Goal: Information Seeking & Learning: Check status

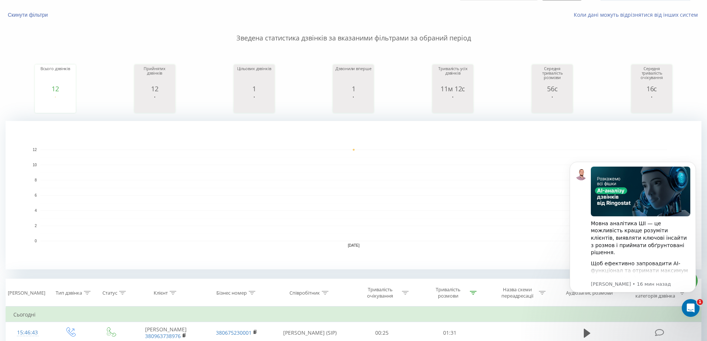
scroll to position [37, 0]
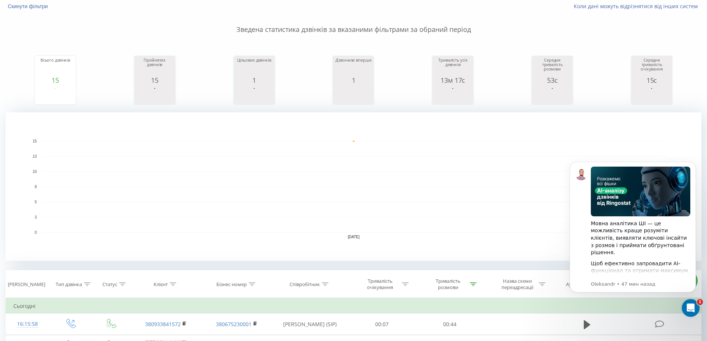
scroll to position [37, 0]
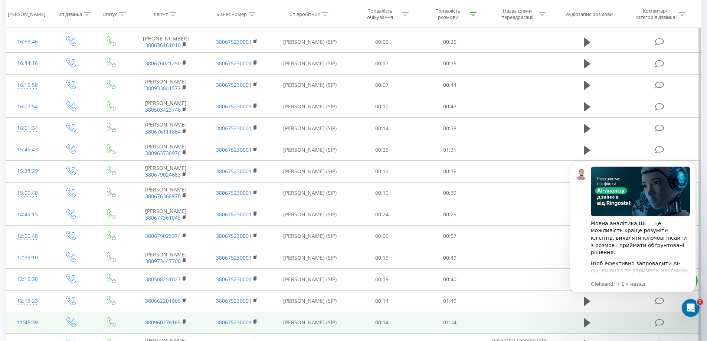
scroll to position [371, 0]
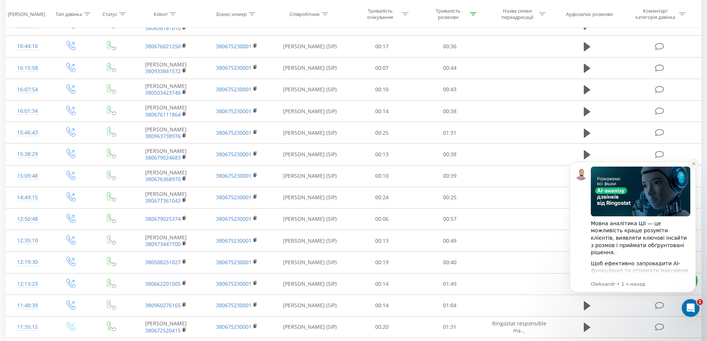
click at [693, 163] on icon "Dismiss notification" at bounding box center [693, 164] width 3 height 3
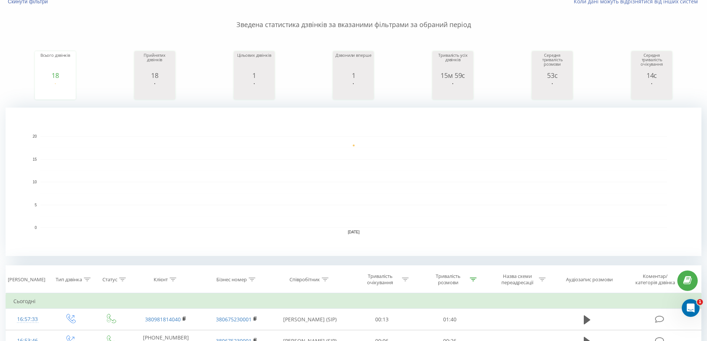
scroll to position [0, 0]
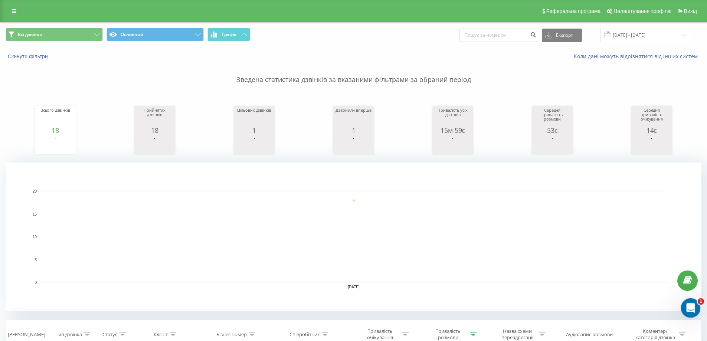
click at [695, 305] on icon "Открыть службу сообщений Intercom" at bounding box center [690, 307] width 12 height 12
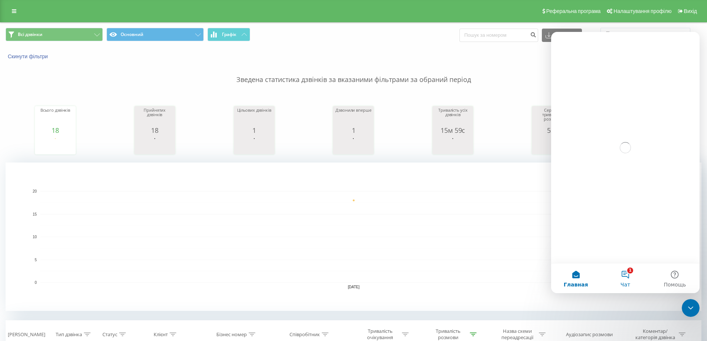
click at [629, 276] on button "1 Чат" at bounding box center [624, 278] width 49 height 30
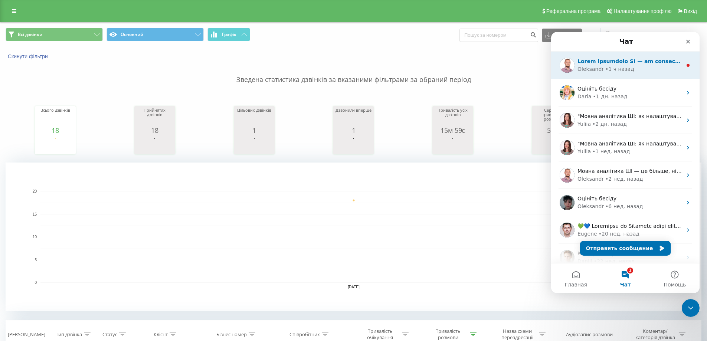
click at [670, 68] on div "Oleksandr • 1 ч назад" at bounding box center [629, 69] width 105 height 8
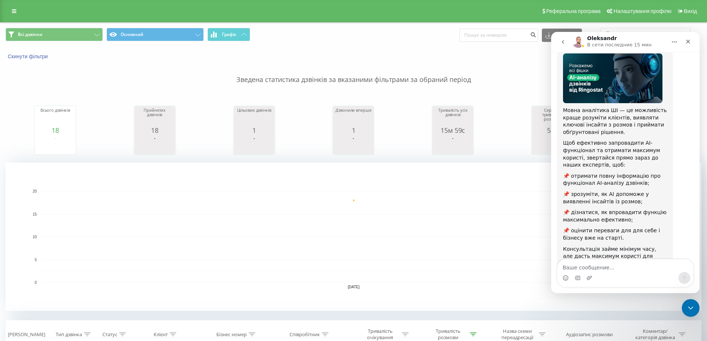
scroll to position [73, 0]
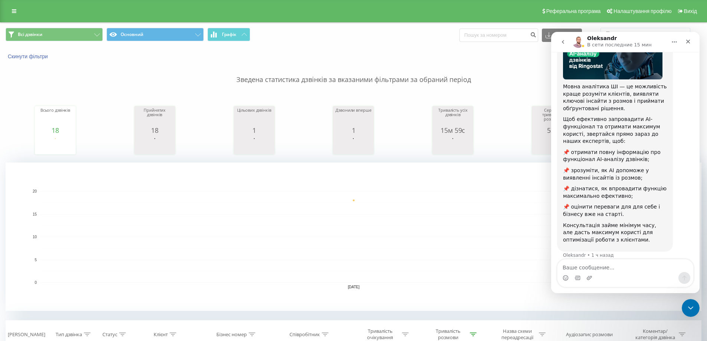
click at [566, 46] on button "go back" at bounding box center [563, 42] width 14 height 14
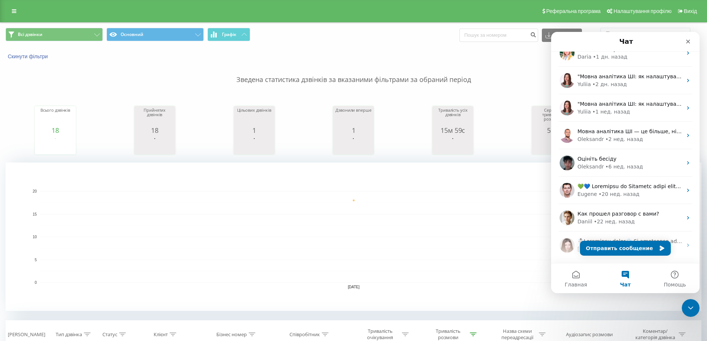
scroll to position [0, 0]
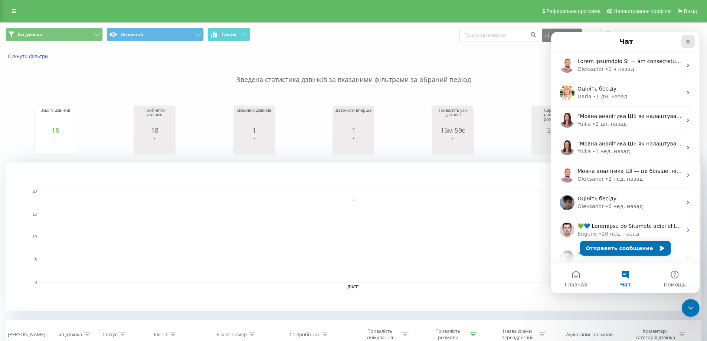
click at [689, 40] on icon "Закрыть" at bounding box center [688, 42] width 4 height 4
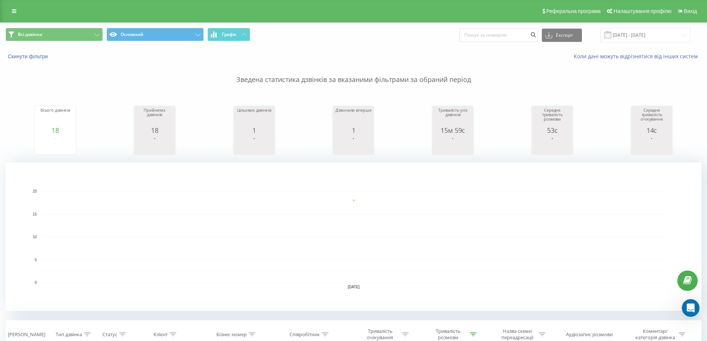
click at [515, 66] on p "Зведена статистика дзвінків за вказаними фільтрами за обраний період" at bounding box center [354, 72] width 696 height 24
